Goal: Task Accomplishment & Management: Manage account settings

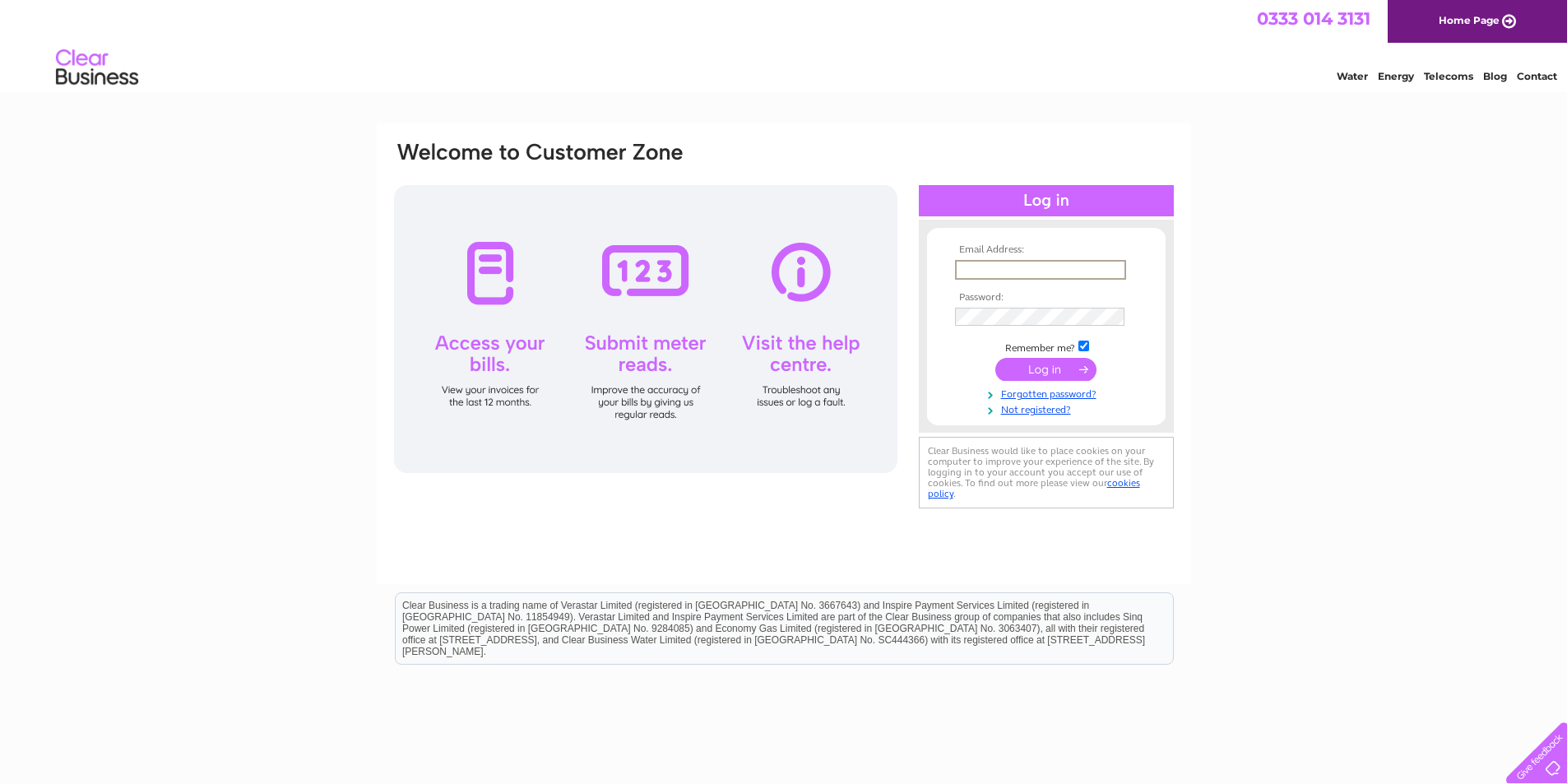
click at [1086, 267] on input "text" at bounding box center [1041, 269] width 171 height 20
type input "darrylpenrose@gmail.com"
click at [1049, 364] on input "submit" at bounding box center [1046, 367] width 101 height 23
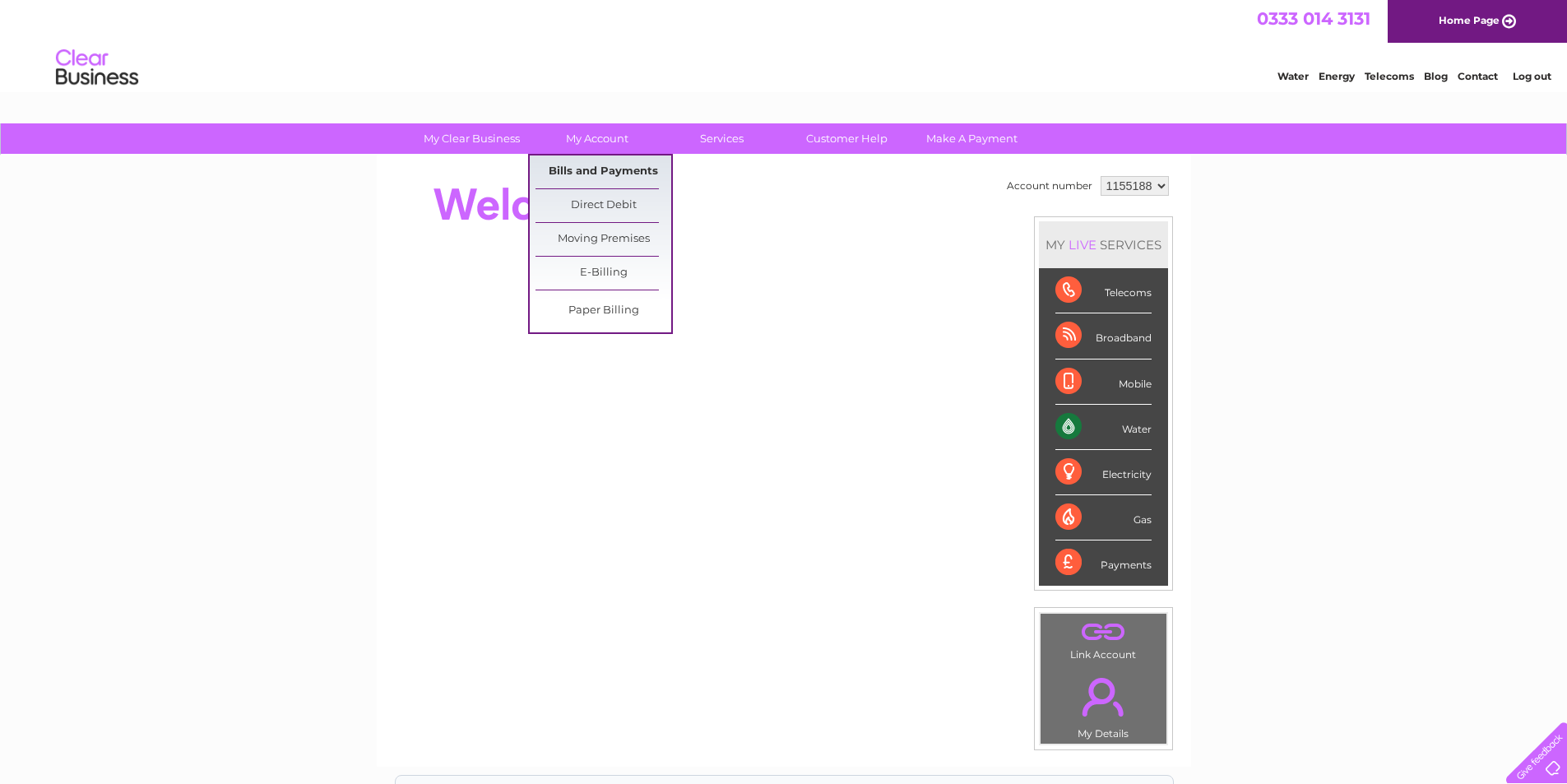
click at [617, 173] on link "Bills and Payments" at bounding box center [602, 172] width 136 height 33
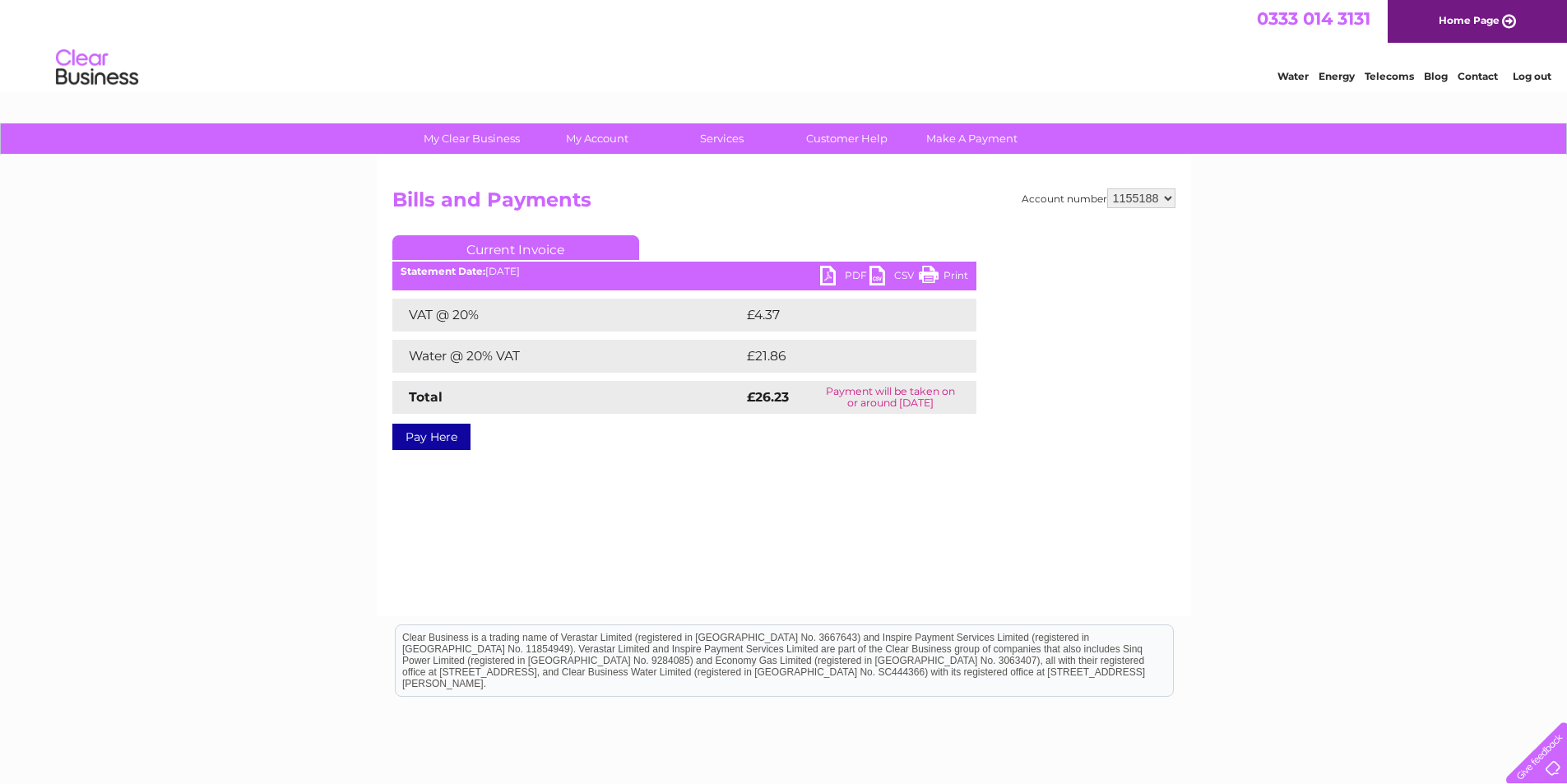
click at [846, 274] on link "PDF" at bounding box center [845, 277] width 49 height 24
click at [313, 555] on div "My Clear Business Login Details My Details My Preferences Link Account My Accou…" at bounding box center [784, 510] width 1567 height 774
